Goal: Task Accomplishment & Management: Use online tool/utility

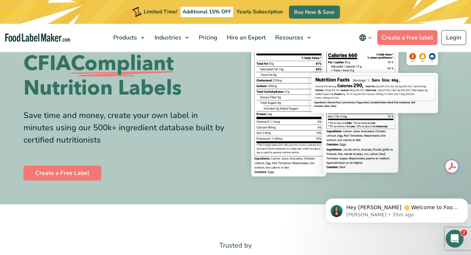
scroll to position [75, 0]
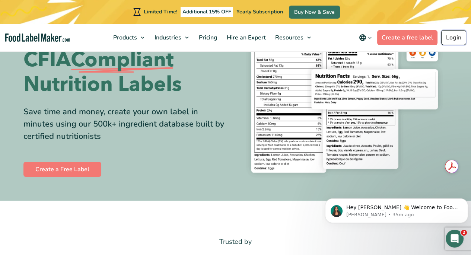
click at [454, 38] on link "Login" at bounding box center [454, 37] width 25 height 15
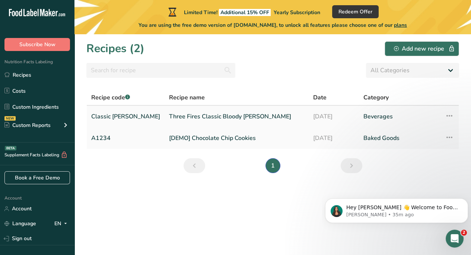
click at [169, 114] on link "Three Fires Classic Bloody Mary" at bounding box center [236, 117] width 135 height 16
